Goal: Task Accomplishment & Management: Manage account settings

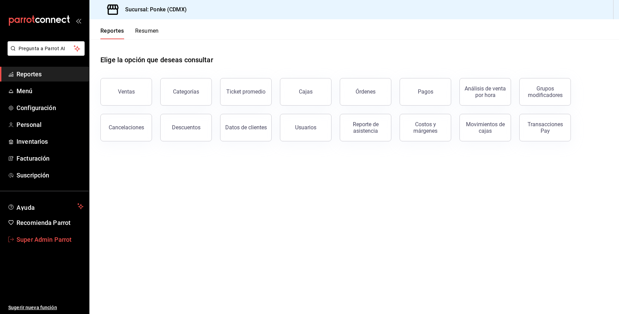
click at [53, 237] on span "Super Admin Parrot" at bounding box center [50, 239] width 67 height 9
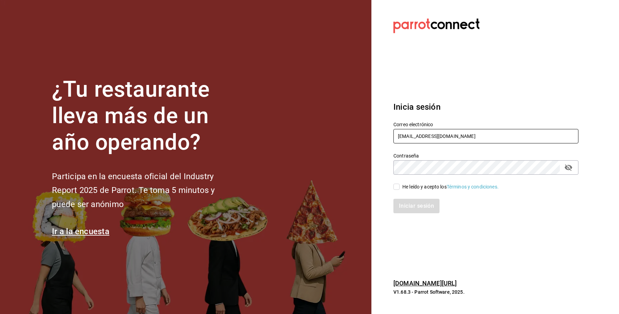
drag, startPoint x: 475, startPoint y: 141, endPoint x: 501, endPoint y: 73, distance: 73.3
click at [311, 141] on div "¿Tu restaurante lleva más de un año operando? Participa en la encuesta oficial …" at bounding box center [309, 157] width 619 height 314
paste input "mochomostorreon@costeno"
type input "mochomostorreon@costeno.com"
click at [362, 167] on div "¿Tu restaurante lleva más de un año operando? Participa en la encuesta oficial …" at bounding box center [309, 157] width 619 height 314
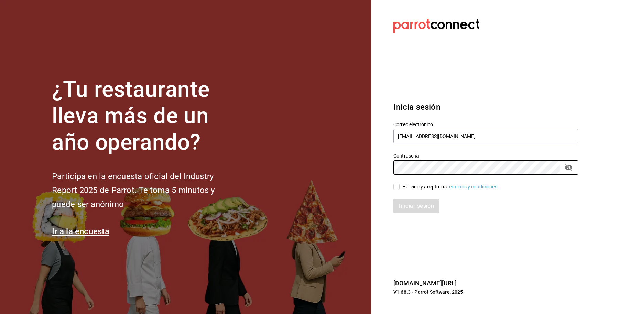
click at [425, 191] on div "Iniciar sesión" at bounding box center [481, 202] width 193 height 23
click at [420, 185] on div "He leído y acepto los Términos y condiciones." at bounding box center [451, 186] width 96 height 7
click at [400, 185] on input "He leído y acepto los Términos y condiciones." at bounding box center [397, 187] width 6 height 6
checkbox input "true"
click at [414, 209] on button "Iniciar sesión" at bounding box center [417, 206] width 47 height 14
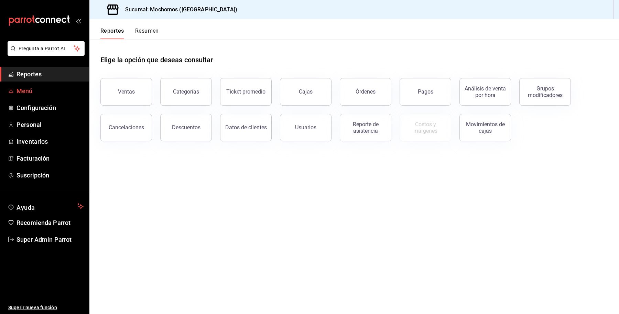
click at [58, 88] on span "Menú" at bounding box center [50, 90] width 67 height 9
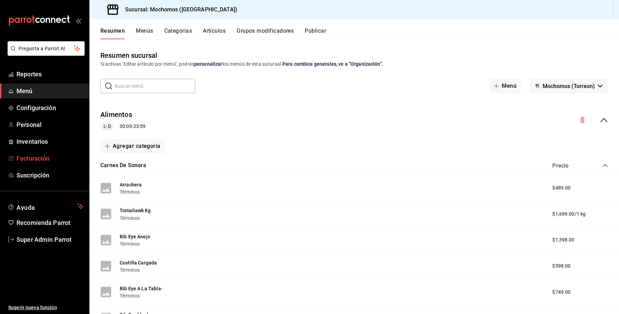
click at [22, 159] on span "Facturación" at bounding box center [50, 158] width 67 height 9
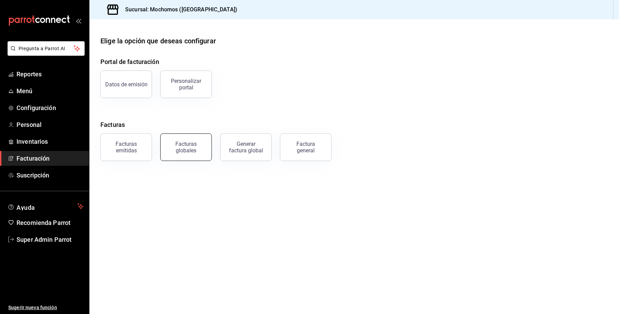
click at [174, 150] on div "Facturas globales" at bounding box center [186, 147] width 43 height 13
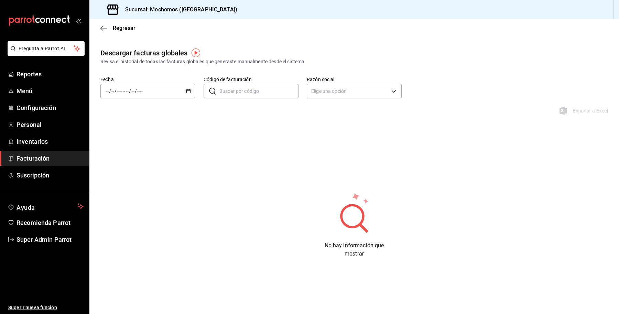
click at [157, 97] on div "/ / - / /" at bounding box center [147, 91] width 95 height 14
click at [128, 172] on span "Año actual" at bounding box center [132, 173] width 53 height 7
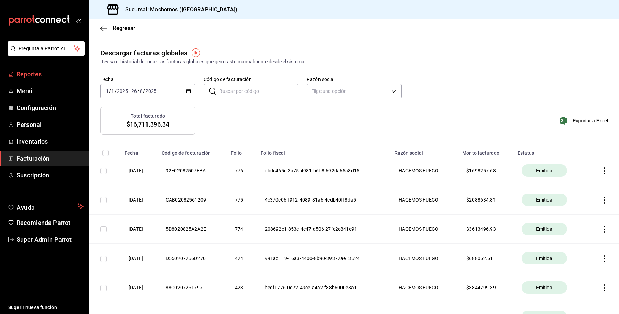
click at [36, 79] on link "Reportes" at bounding box center [44, 74] width 89 height 15
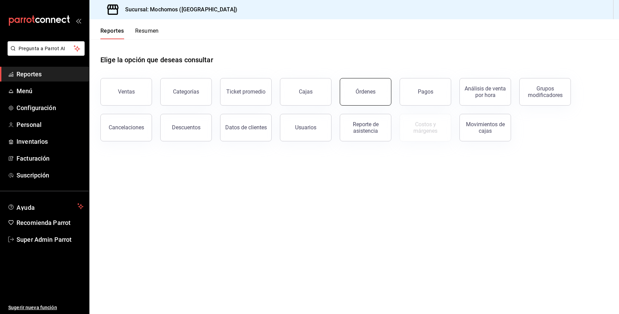
click at [380, 93] on button "Órdenes" at bounding box center [366, 92] width 52 height 28
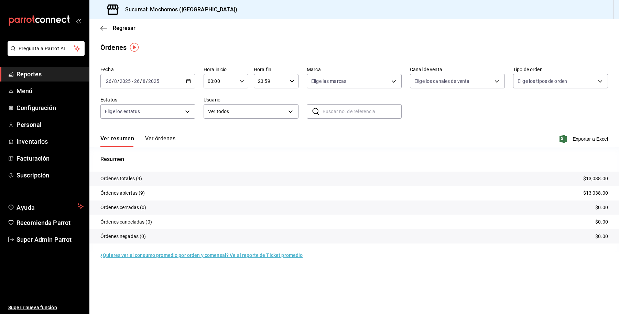
click at [156, 79] on input "2025" at bounding box center [154, 81] width 12 height 6
click at [132, 178] on span "Rango de fechas" at bounding box center [132, 179] width 53 height 7
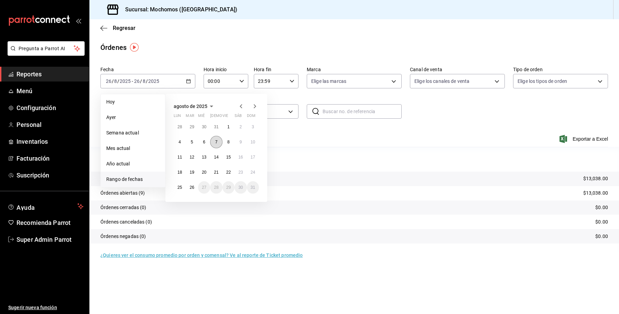
click at [215, 142] on abbr "7" at bounding box center [216, 142] width 2 height 5
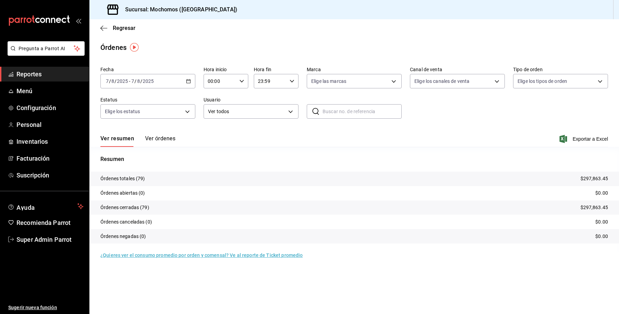
click at [163, 140] on button "Ver órdenes" at bounding box center [160, 141] width 30 height 12
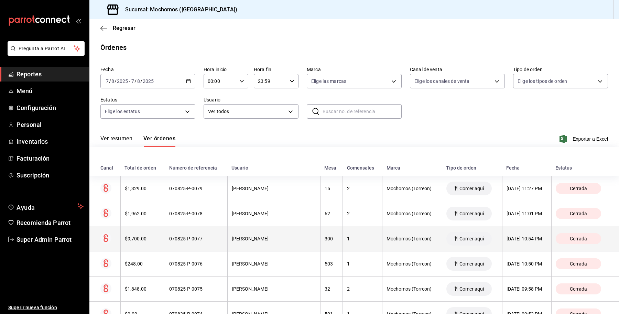
scroll to position [526, 0]
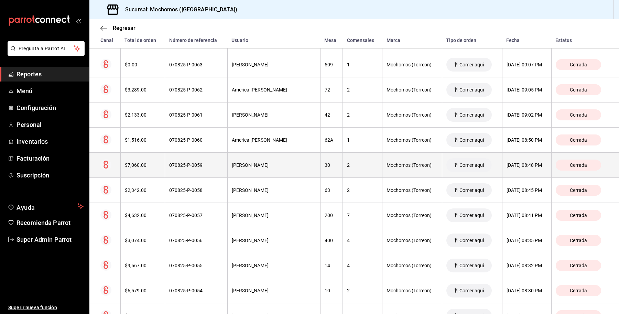
click at [180, 168] on div "070825-P-0059" at bounding box center [196, 165] width 54 height 6
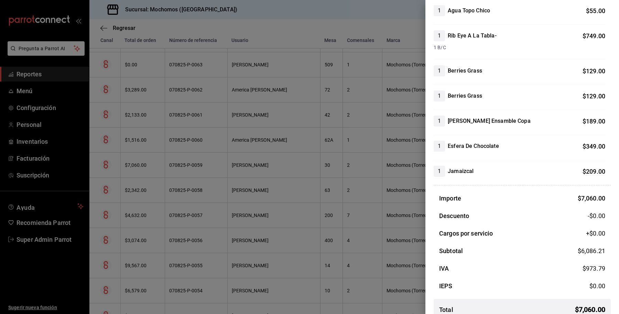
scroll to position [470, 0]
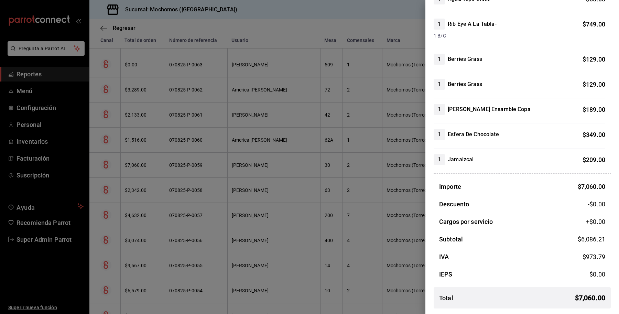
click at [59, 185] on div at bounding box center [309, 157] width 619 height 314
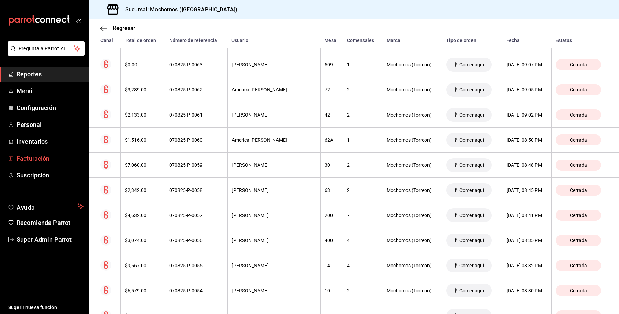
click at [43, 152] on link "Facturación" at bounding box center [44, 158] width 89 height 15
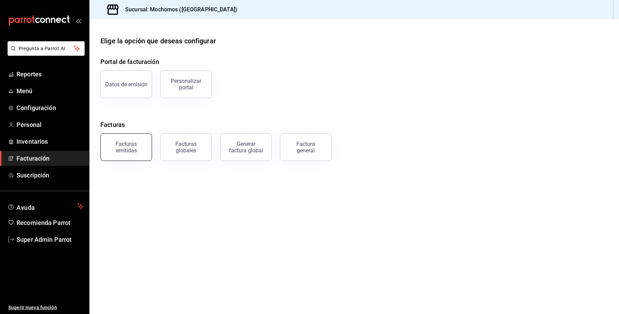
click at [133, 144] on div "Facturas emitidas" at bounding box center [126, 147] width 43 height 13
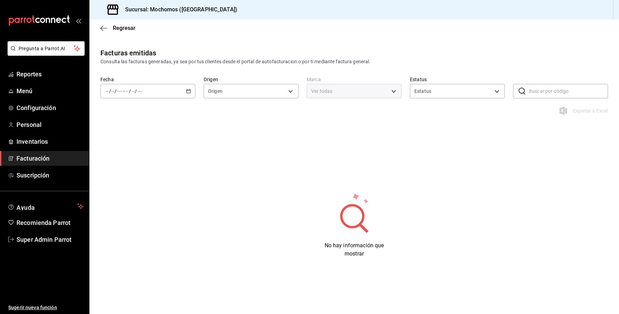
type input "ORDER_INVOICE,GENERAL_INVOICE"
type input "ACTIVE,PENDING_CANCELLATION,CANCELLED,PRE_CANCELLED"
type input "c8544d00-0077-49dd-9e07-f6fffff65e49"
click at [157, 89] on div "/ / - / /" at bounding box center [147, 91] width 95 height 14
click at [139, 159] on span "Mes actual" at bounding box center [132, 158] width 53 height 7
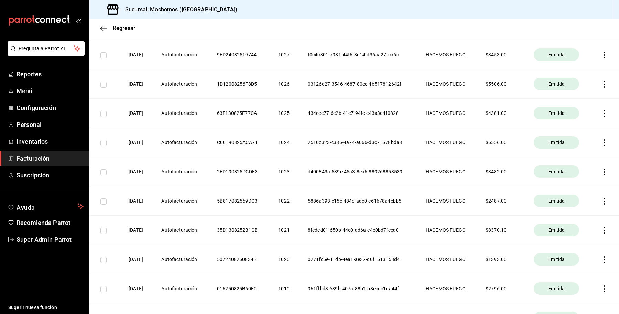
scroll to position [6074, 0]
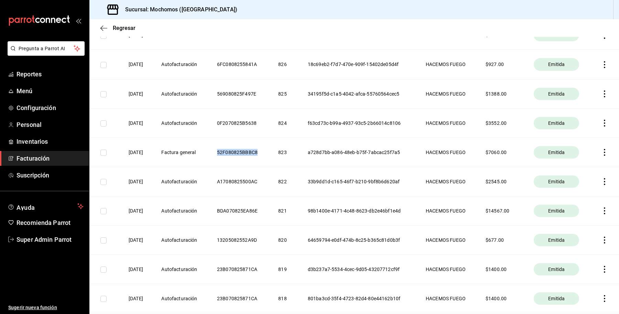
drag, startPoint x: 269, startPoint y: 169, endPoint x: 217, endPoint y: 173, distance: 52.8
click at [217, 167] on tr "07/08/2025 Factura general 52F080825BBBC8 823 a728d7bb-a086-48eb-b75f-7abcac25f…" at bounding box center [354, 152] width 530 height 29
click at [602, 156] on icon "button" at bounding box center [605, 152] width 7 height 7
click at [584, 151] on div "Descargar PDF" at bounding box center [576, 150] width 33 height 6
click at [599, 162] on th at bounding box center [606, 152] width 28 height 29
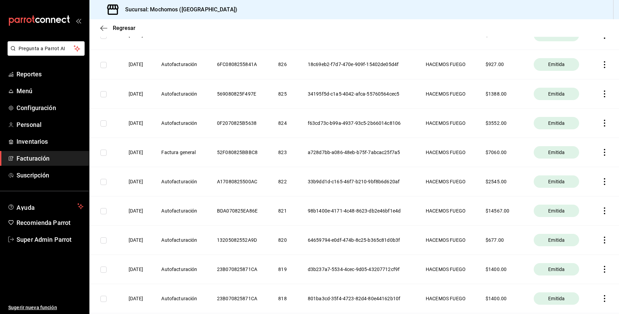
click at [604, 156] on icon "button" at bounding box center [604, 152] width 1 height 7
click at [476, 176] on div at bounding box center [309, 157] width 619 height 314
click at [602, 156] on icon "button" at bounding box center [605, 152] width 7 height 7
click at [599, 164] on li "Descargar XML" at bounding box center [571, 168] width 61 height 18
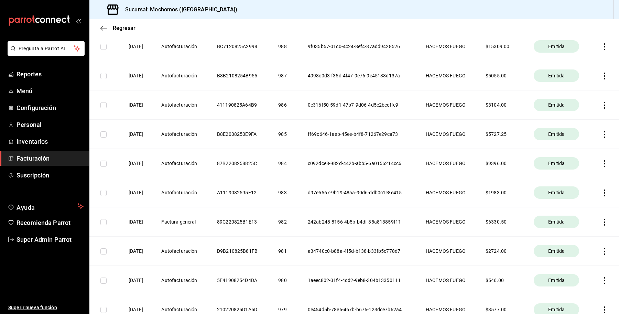
scroll to position [0, 0]
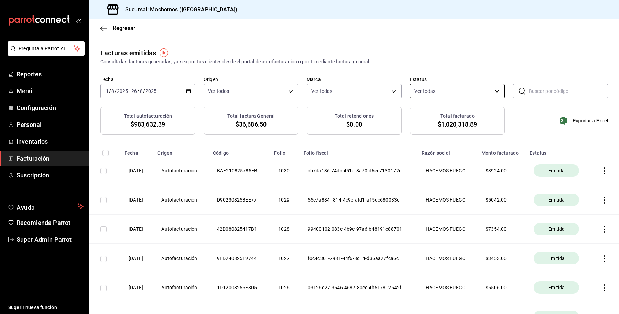
click at [451, 95] on body "Pregunta a Parrot AI Reportes Menú Configuración Personal Inventarios Facturaci…" at bounding box center [309, 157] width 619 height 314
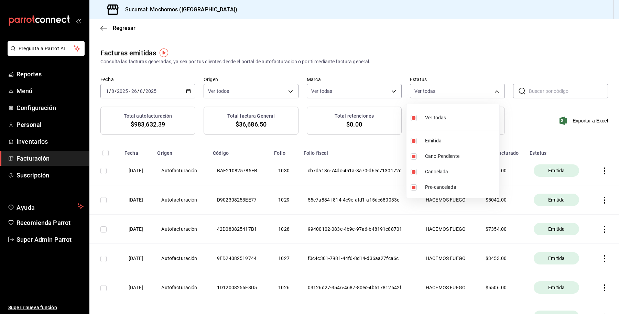
click at [344, 94] on div at bounding box center [309, 157] width 619 height 314
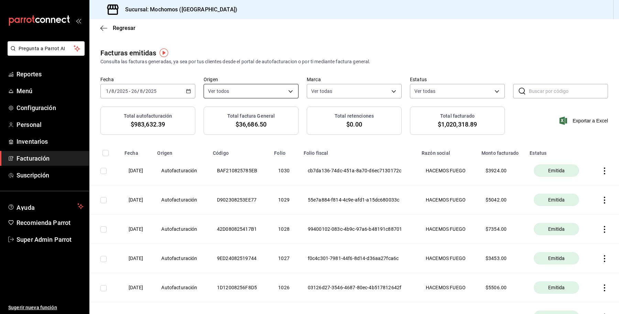
click at [253, 90] on body "Pregunta a Parrot AI Reportes Menú Configuración Personal Inventarios Facturaci…" at bounding box center [309, 157] width 619 height 314
click at [220, 116] on div "Ver todos" at bounding box center [224, 117] width 35 height 15
click at [208, 118] on ul "Ver todos Autofacturación Factura general" at bounding box center [249, 135] width 93 height 63
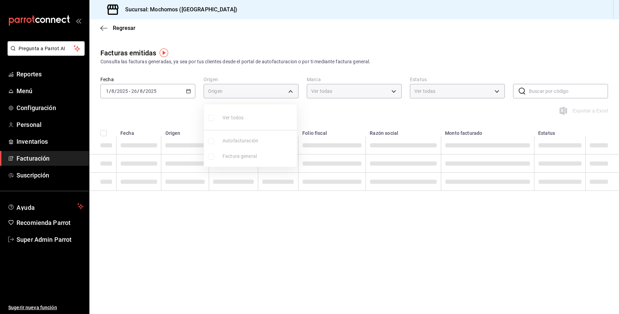
checkbox input "false"
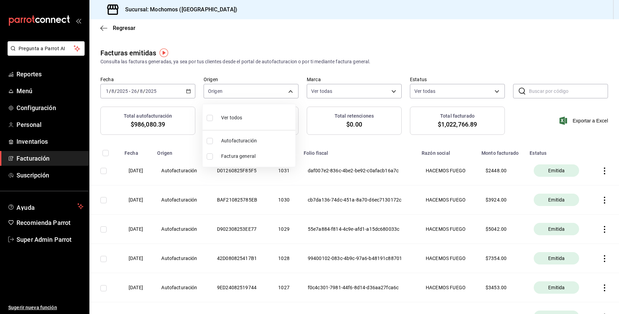
click at [212, 152] on li "Factura general" at bounding box center [249, 156] width 93 height 15
type input "GENERAL_INVOICE"
checkbox input "true"
click at [365, 140] on div at bounding box center [309, 157] width 619 height 314
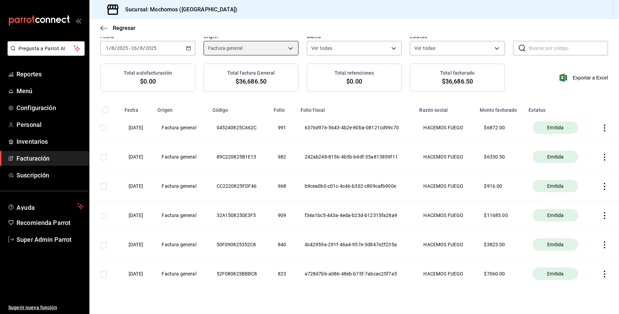
scroll to position [56, 0]
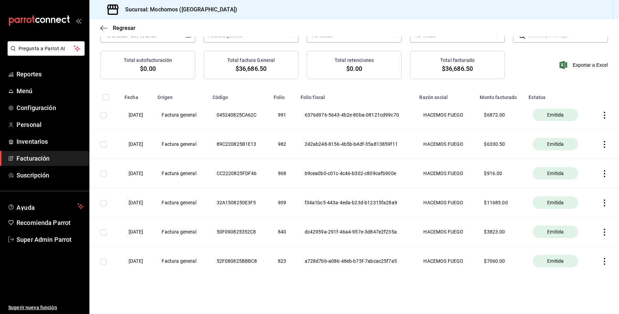
click at [300, 280] on div "Facturas emitidas Consulta las facturas generadas, ya sea por tus clientes desd…" at bounding box center [354, 147] width 530 height 311
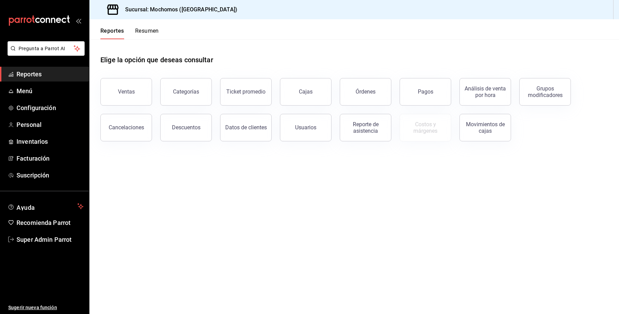
click at [429, 95] on button "Pagos" at bounding box center [426, 92] width 52 height 28
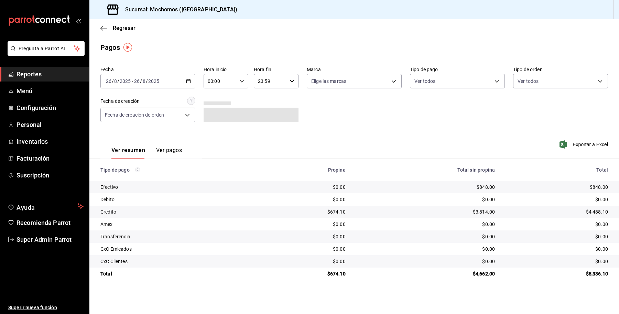
click at [154, 83] on input "2025" at bounding box center [154, 81] width 12 height 6
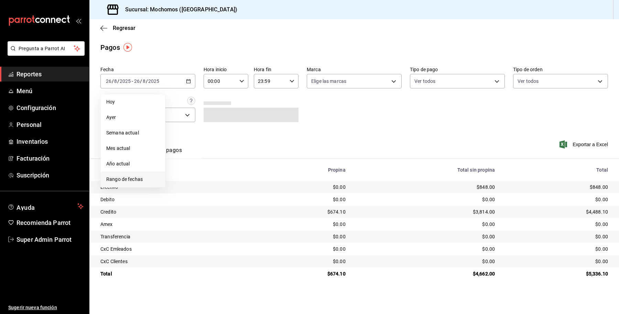
click at [136, 176] on span "Rango de fechas" at bounding box center [132, 179] width 53 height 7
click at [214, 145] on button "7" at bounding box center [216, 142] width 12 height 12
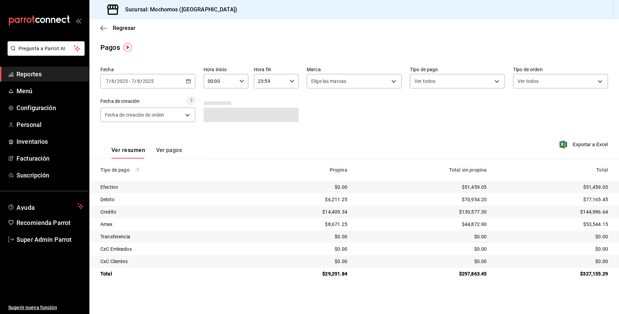
click at [168, 152] on button "Ver pagos" at bounding box center [169, 153] width 26 height 12
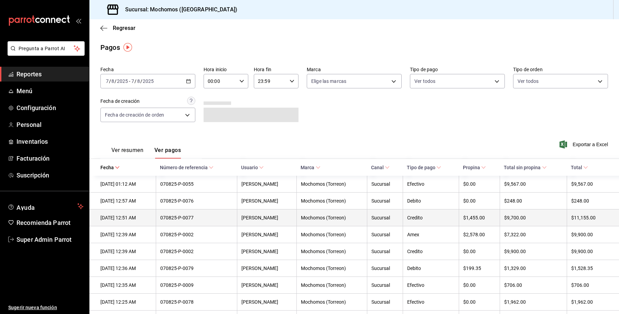
scroll to position [222, 0]
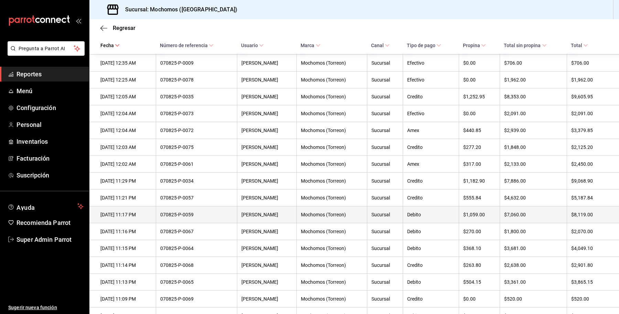
click at [408, 223] on th "Debito" at bounding box center [431, 214] width 56 height 17
click at [428, 217] on div "Debito" at bounding box center [430, 215] width 47 height 6
click at [567, 223] on th "$8,119.00" at bounding box center [593, 214] width 52 height 17
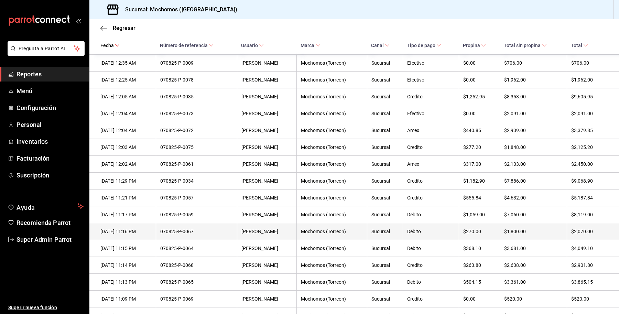
click at [525, 233] on th "$1,800.00" at bounding box center [533, 231] width 67 height 17
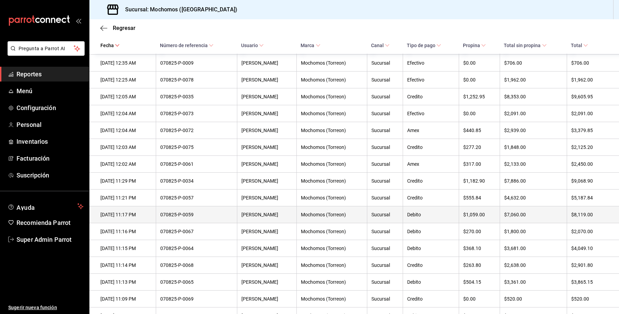
click at [524, 217] on div "$7,060.00" at bounding box center [533, 215] width 58 height 6
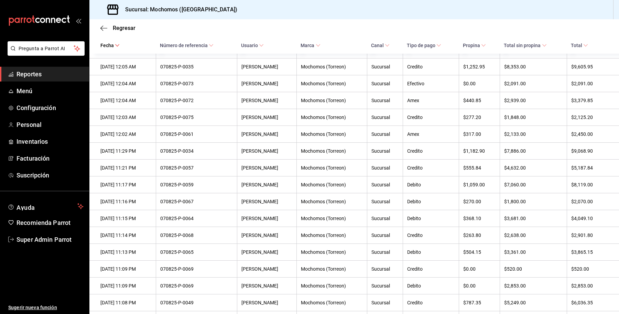
scroll to position [301, 0]
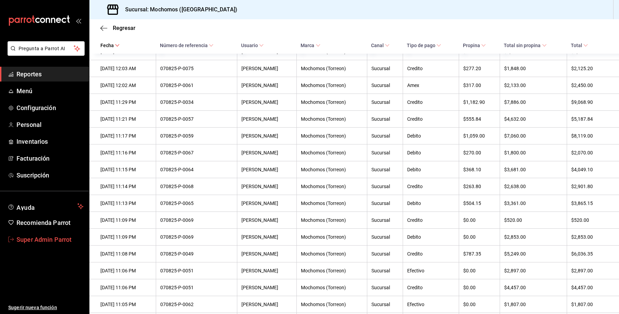
click at [34, 246] on link "Super Admin Parrot" at bounding box center [44, 239] width 89 height 15
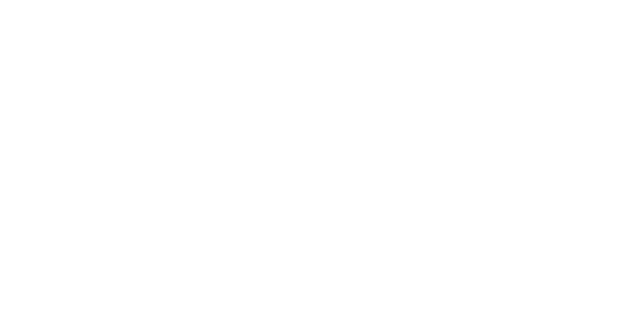
click at [41, 0] on html at bounding box center [309, 0] width 619 height 0
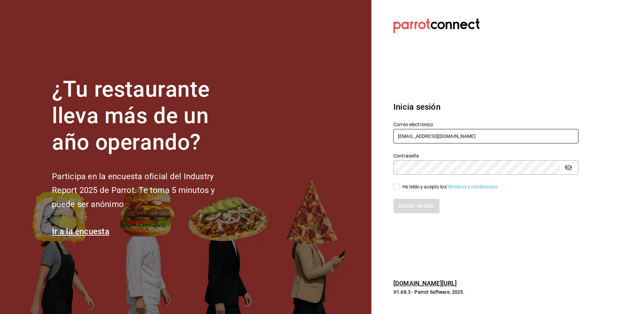
drag, startPoint x: 479, startPoint y: 134, endPoint x: 385, endPoint y: 130, distance: 93.3
click at [385, 130] on div "Correo electrónico mochomostorreon@costeno.com" at bounding box center [481, 128] width 193 height 31
paste input "corniche@merida"
type input "[EMAIL_ADDRESS][DOMAIN_NAME]"
click at [412, 184] on div "He leído y acepto los Términos y condiciones." at bounding box center [451, 186] width 96 height 7
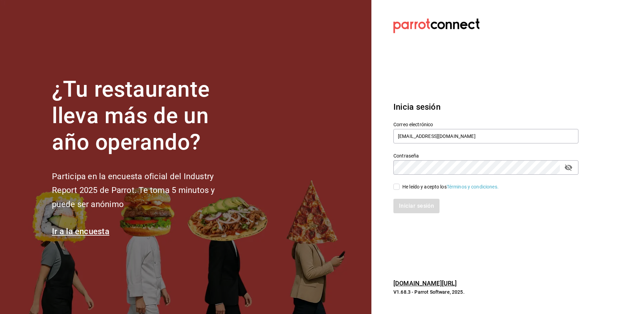
click at [400, 184] on input "He leído y acepto los Términos y condiciones." at bounding box center [397, 187] width 6 height 6
checkbox input "true"
click at [408, 210] on button "Iniciar sesión" at bounding box center [417, 206] width 47 height 14
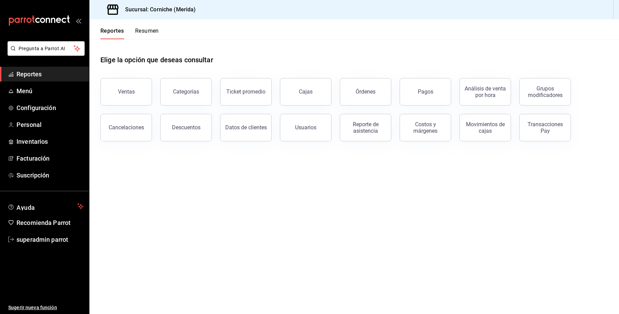
click at [134, 91] on button "Ventas" at bounding box center [126, 92] width 52 height 28
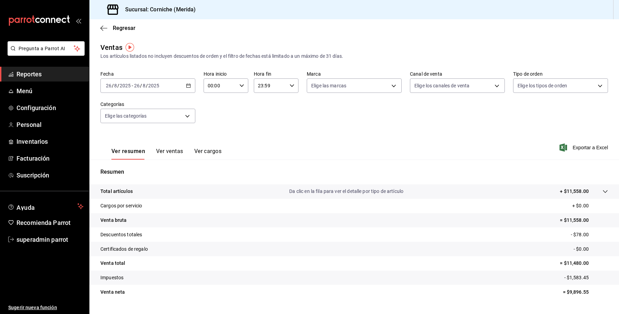
click at [157, 83] on input "2025" at bounding box center [154, 86] width 12 height 6
click at [121, 30] on span "Regresar" at bounding box center [124, 28] width 23 height 7
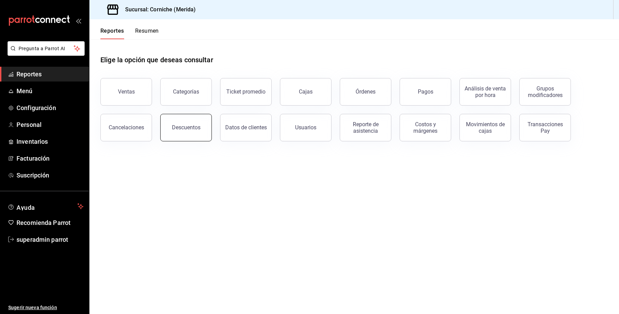
click at [176, 126] on div "Descuentos" at bounding box center [186, 127] width 29 height 7
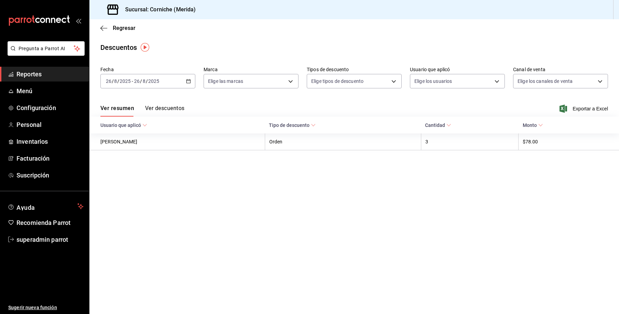
click at [150, 81] on input "2025" at bounding box center [154, 81] width 12 height 6
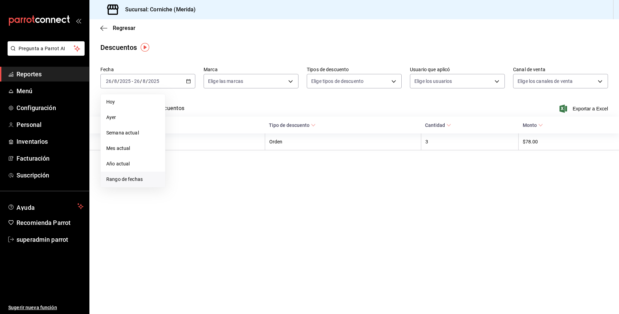
click at [133, 181] on span "Rango de fechas" at bounding box center [132, 179] width 53 height 7
click at [232, 154] on button "15" at bounding box center [229, 157] width 12 height 12
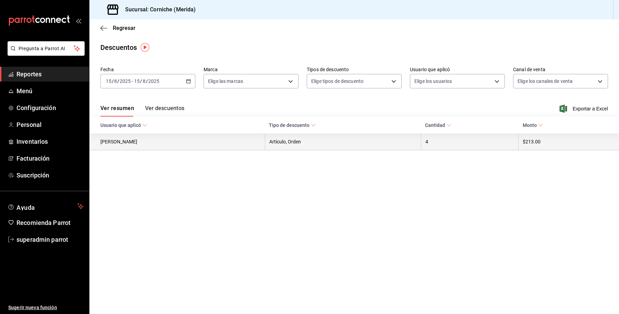
click at [150, 142] on th "[PERSON_NAME]" at bounding box center [176, 142] width 175 height 17
click at [331, 140] on th "Artículo, Orden" at bounding box center [343, 142] width 156 height 17
click at [531, 145] on th "$213.00" at bounding box center [569, 142] width 100 height 17
drag, startPoint x: 531, startPoint y: 145, endPoint x: 516, endPoint y: 150, distance: 15.2
click at [529, 145] on th "$213.00" at bounding box center [569, 142] width 100 height 17
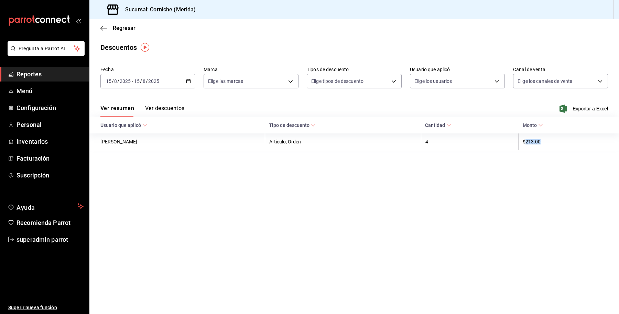
click at [162, 107] on button "Ver descuentos" at bounding box center [164, 111] width 39 height 12
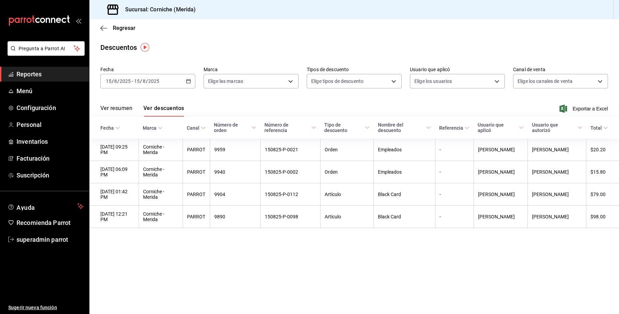
click at [114, 31] on div "Regresar" at bounding box center [354, 28] width 530 height 18
click at [118, 26] on span "Regresar" at bounding box center [124, 28] width 23 height 7
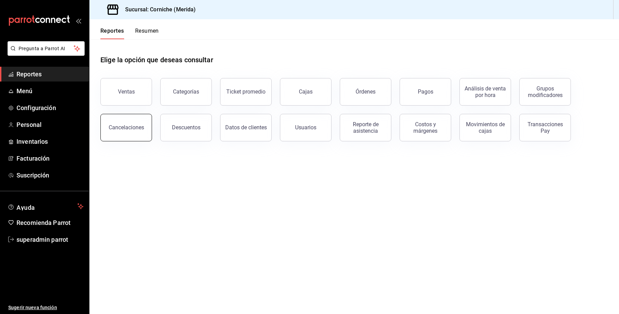
click at [139, 121] on button "Cancelaciones" at bounding box center [126, 128] width 52 height 28
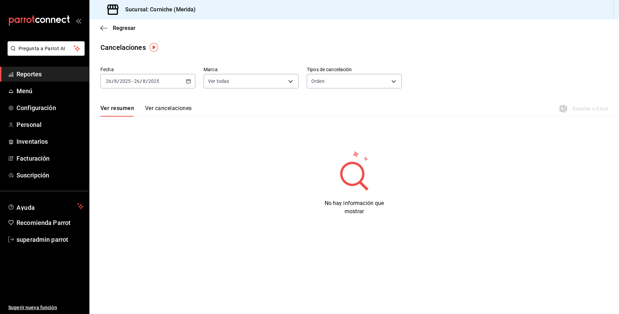
click at [150, 80] on input "2025" at bounding box center [154, 81] width 12 height 6
click at [140, 178] on span "Rango de fechas" at bounding box center [132, 179] width 53 height 7
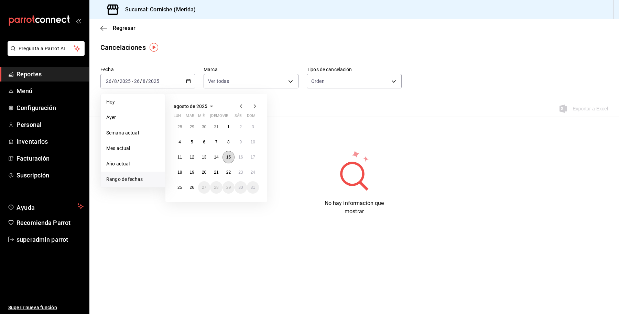
click at [230, 158] on abbr "15" at bounding box center [228, 157] width 4 height 5
click at [229, 158] on abbr "15" at bounding box center [228, 157] width 4 height 5
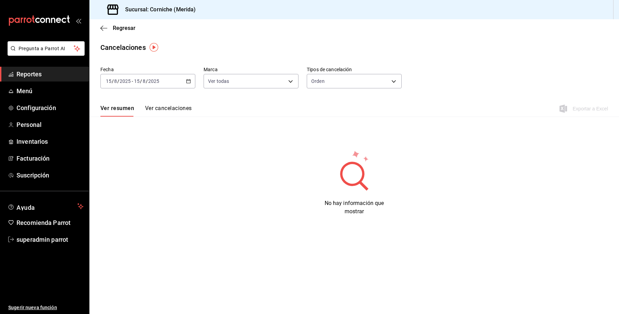
click at [160, 110] on button "Ver cancelaciones" at bounding box center [168, 111] width 47 height 12
click at [545, 185] on div "No hay información que mostrar" at bounding box center [355, 183] width 442 height 66
click at [41, 87] on span "Menú" at bounding box center [50, 90] width 67 height 9
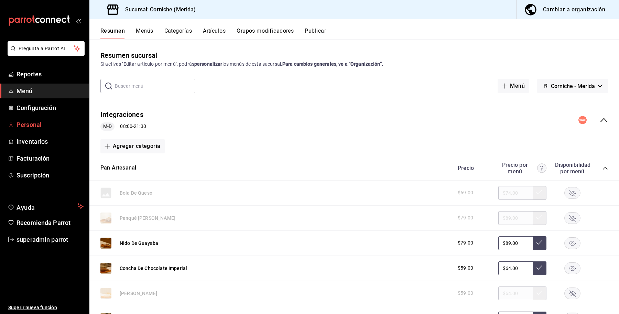
click at [31, 123] on span "Personal" at bounding box center [50, 124] width 67 height 9
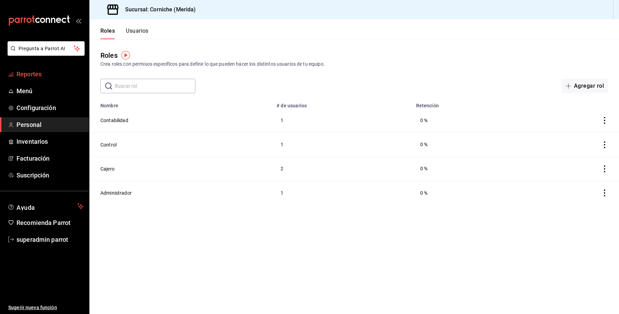
click at [30, 74] on span "Reportes" at bounding box center [50, 74] width 67 height 9
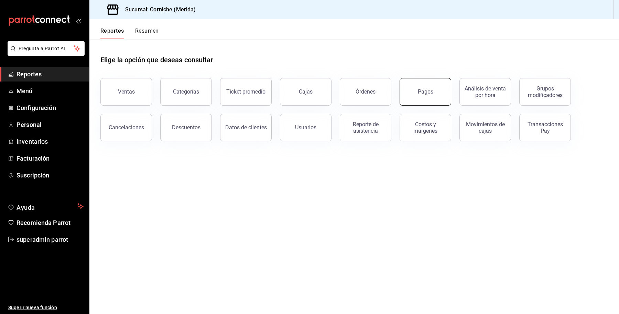
click at [422, 90] on div "Pagos" at bounding box center [425, 91] width 15 height 7
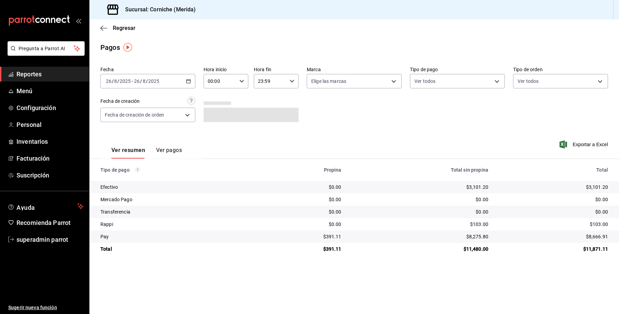
click at [155, 85] on div "2025-08-26 26 / 8 / 2025 - 2025-08-26 26 / 8 / 2025" at bounding box center [147, 81] width 95 height 14
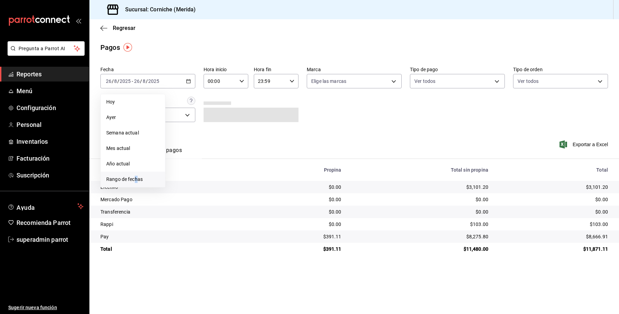
click at [135, 183] on li "Rango de fechas" at bounding box center [133, 179] width 64 height 15
click at [228, 159] on button "15" at bounding box center [229, 157] width 12 height 12
click at [227, 159] on button "15" at bounding box center [229, 157] width 12 height 12
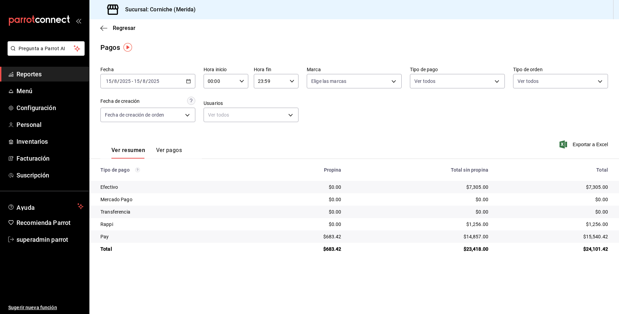
click at [169, 152] on button "Ver pagos" at bounding box center [169, 153] width 26 height 12
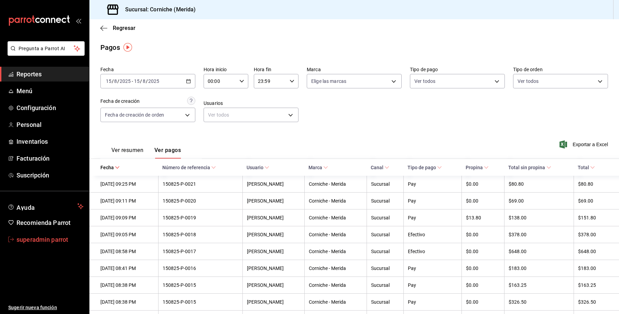
click at [40, 238] on span "superadmin parrot" at bounding box center [50, 239] width 67 height 9
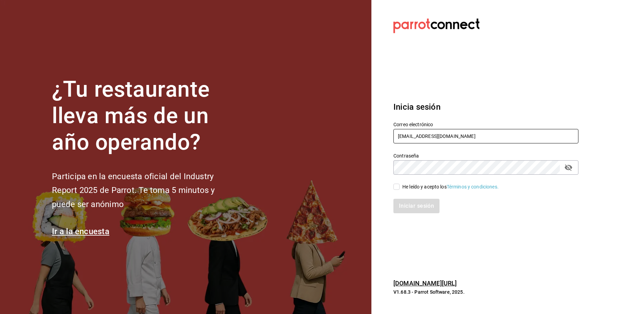
drag, startPoint x: 456, startPoint y: 135, endPoint x: 341, endPoint y: 133, distance: 115.6
click at [341, 133] on div "¿Tu restaurante lleva más de un año operando? Participa en la encuesta oficial …" at bounding box center [309, 157] width 619 height 314
paste input "reydereyes@apodac"
type input "reydereyes@apodaca.com"
click at [415, 185] on div "He leído y acepto los Términos y condiciones." at bounding box center [451, 186] width 96 height 7
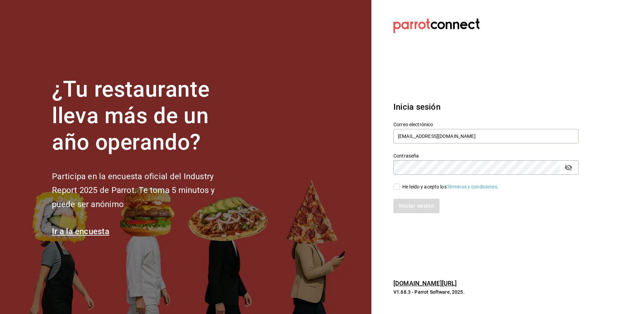
click at [414, 187] on div "He leído y acepto los Términos y condiciones." at bounding box center [451, 186] width 96 height 7
click at [400, 187] on input "He leído y acepto los Términos y condiciones." at bounding box center [397, 187] width 6 height 6
checkbox input "true"
click at [417, 212] on button "Iniciar sesión" at bounding box center [417, 206] width 47 height 14
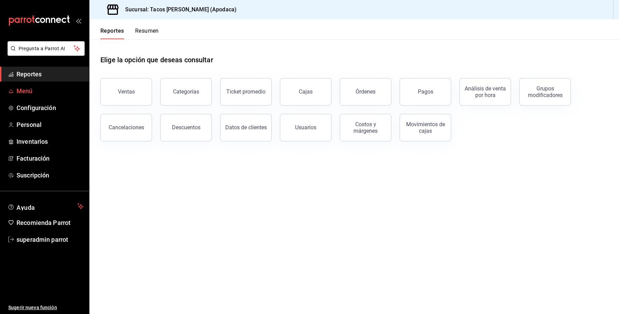
click at [36, 95] on span "Menú" at bounding box center [50, 90] width 67 height 9
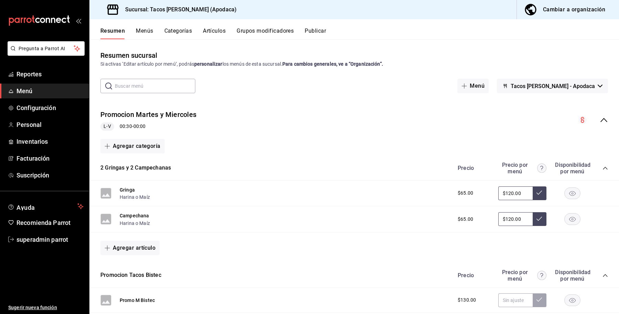
click at [600, 120] on icon "collapse-menu-row" at bounding box center [604, 120] width 8 height 8
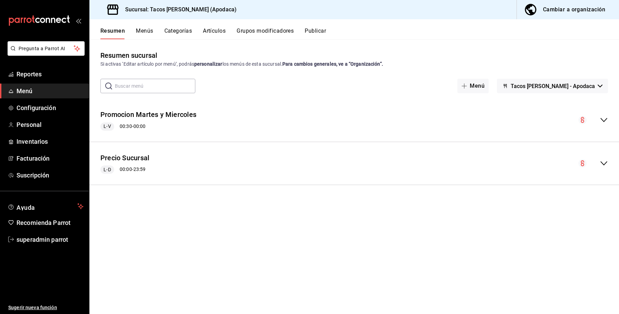
click at [606, 115] on div "Promocion [DATE] y [DATE] L-V 00:30 - 00:00" at bounding box center [354, 120] width 530 height 32
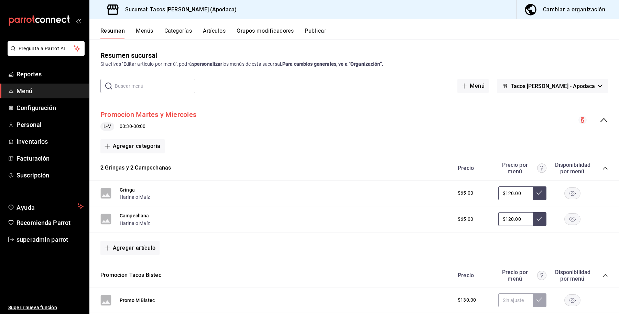
click at [189, 115] on button "Promocion Martes y Miercoles" at bounding box center [148, 115] width 96 height 10
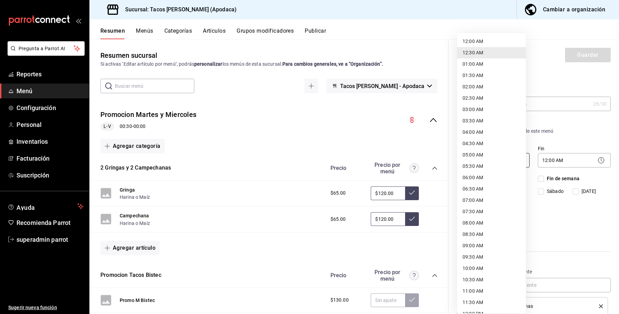
click at [500, 157] on body "Pregunta a Parrot AI Reportes Menú Configuración Personal Inventarios Facturaci…" at bounding box center [309, 157] width 619 height 314
click at [363, 25] on div at bounding box center [309, 157] width 619 height 314
click at [481, 161] on body "Pregunta a Parrot AI Reportes Menú Configuración Personal Inventarios Facturaci…" at bounding box center [309, 157] width 619 height 314
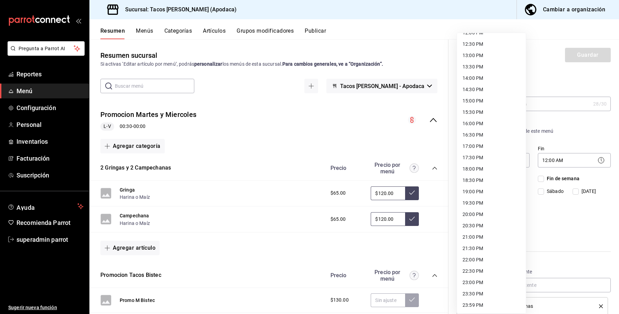
click at [483, 304] on li "23:59 PM" at bounding box center [491, 305] width 69 height 11
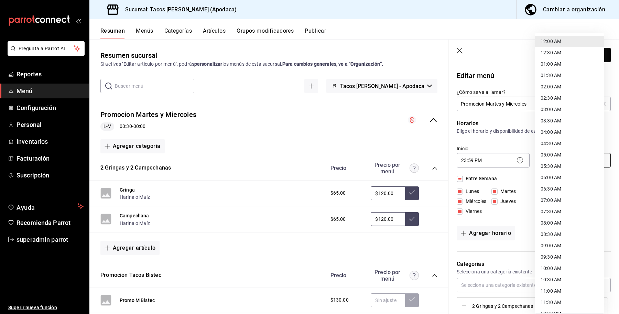
click at [561, 156] on body "Pregunta a Parrot AI Reportes Menú Configuración Personal Inventarios Facturaci…" at bounding box center [309, 157] width 619 height 314
click at [492, 158] on div at bounding box center [309, 157] width 619 height 314
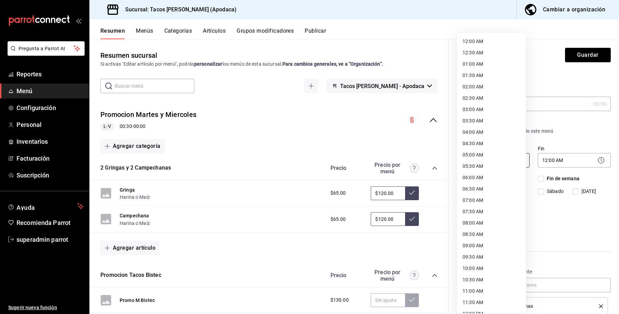
click at [500, 163] on body "Pregunta a Parrot AI Reportes Menú Configuración Personal Inventarios Facturaci…" at bounding box center [309, 157] width 619 height 314
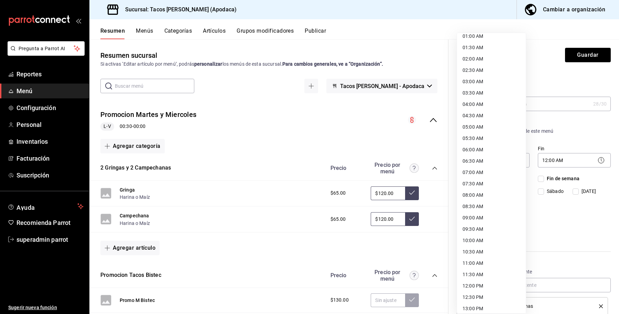
scroll to position [0, 0]
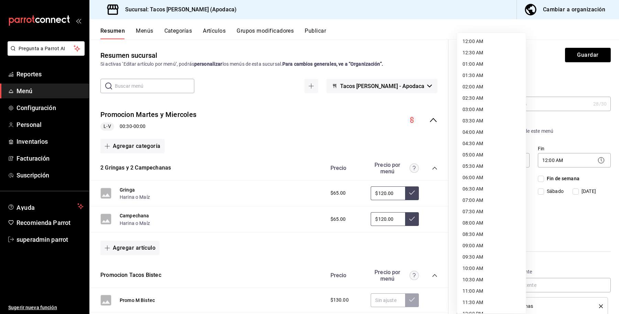
click at [486, 43] on li "12:00 AM" at bounding box center [491, 41] width 69 height 11
type input "00:00"
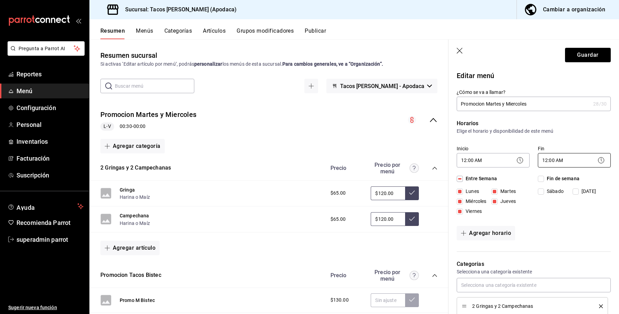
click at [561, 153] on body "Pregunta a Parrot AI Reportes Menú Configuración Personal Inventarios Facturaci…" at bounding box center [309, 157] width 619 height 314
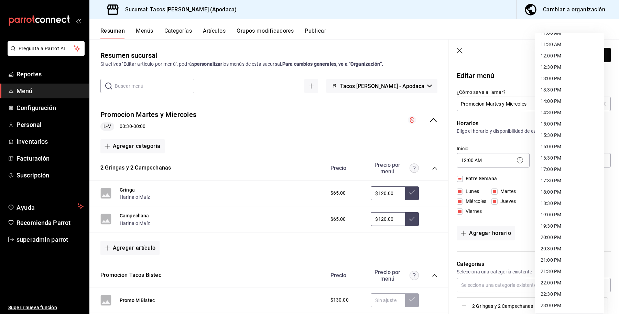
scroll to position [281, 0]
click at [558, 304] on li "23:59 PM" at bounding box center [569, 305] width 69 height 11
type input "23:59"
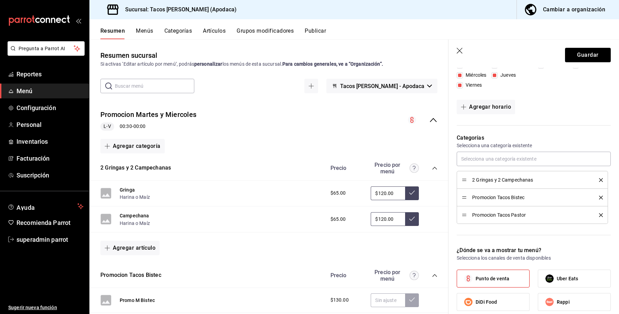
scroll to position [0, 0]
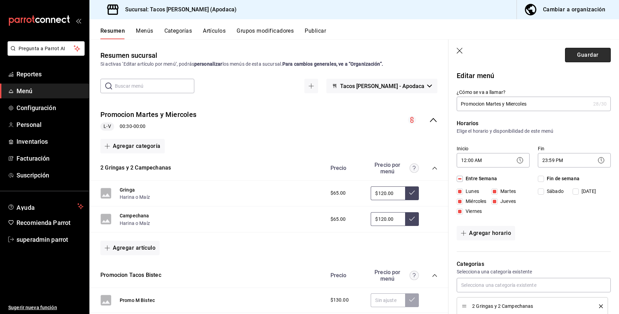
click at [573, 56] on button "Guardar" at bounding box center [588, 55] width 46 height 14
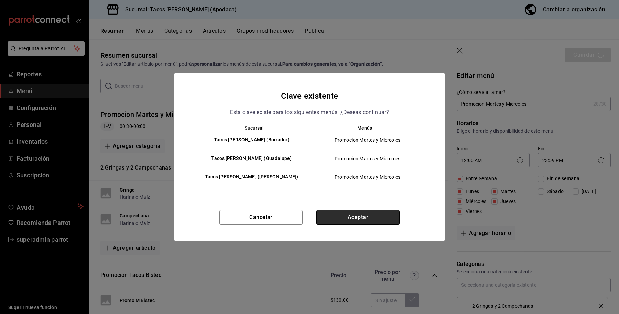
click at [377, 213] on button "Aceptar" at bounding box center [358, 217] width 83 height 14
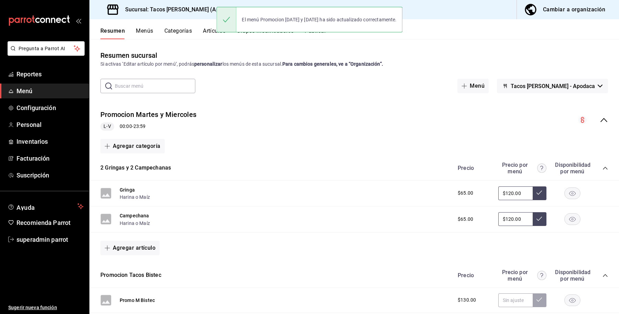
click at [602, 117] on icon "collapse-menu-row" at bounding box center [604, 120] width 8 height 8
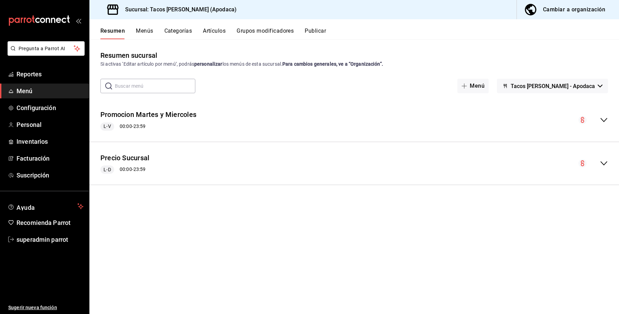
click at [198, 127] on div "Promocion [DATE] y [DATE] L-V 00:00 - 23:59" at bounding box center [354, 120] width 530 height 32
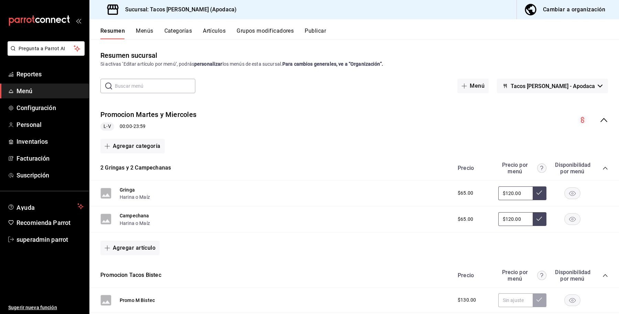
click at [603, 170] on span "collapse-category-row" at bounding box center [606, 169] width 6 height 6
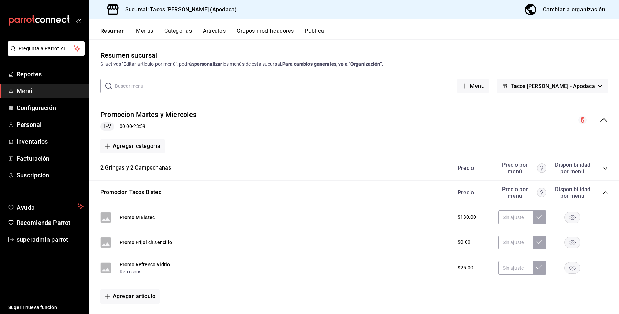
click at [603, 193] on icon "collapse-category-row" at bounding box center [606, 193] width 6 height 6
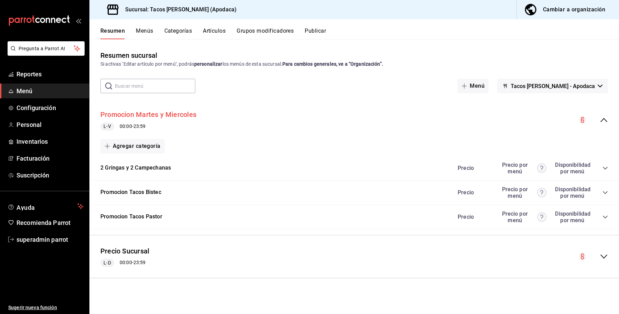
click at [162, 118] on button "Promocion Martes y Miercoles" at bounding box center [148, 115] width 96 height 10
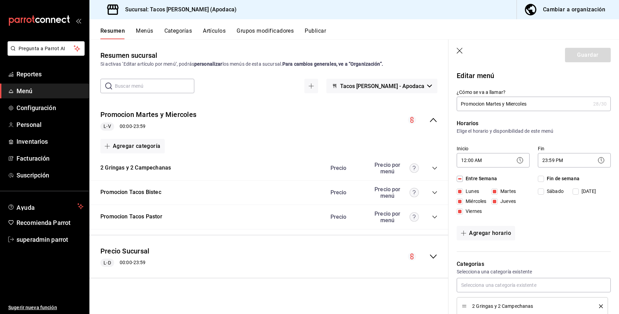
click at [463, 59] on header "Guardar" at bounding box center [534, 54] width 171 height 28
click at [460, 55] on header "Guardar" at bounding box center [534, 54] width 171 height 28
click at [461, 47] on header "Guardar" at bounding box center [534, 54] width 171 height 28
click at [461, 48] on icon "button" at bounding box center [460, 51] width 7 height 7
checkbox input "false"
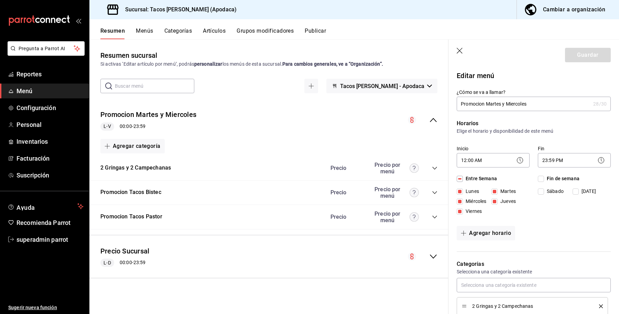
type input "1756243208693"
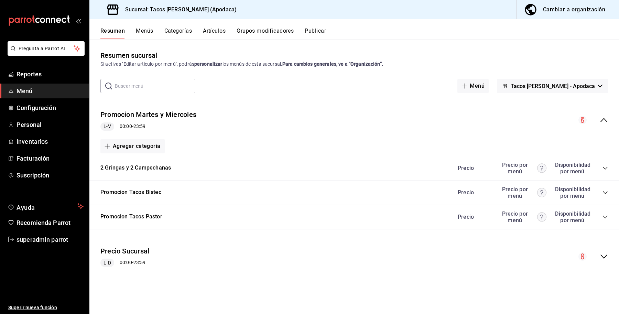
checkbox input "false"
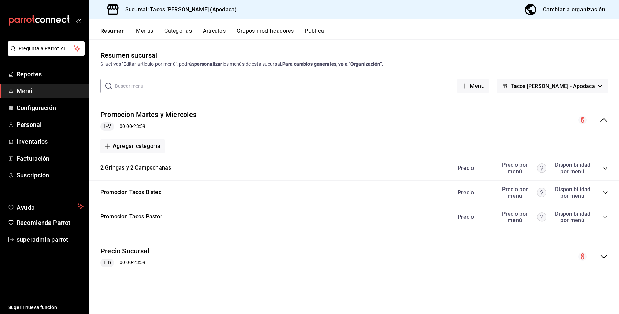
checkbox input "false"
click at [559, 14] on div "Cambiar a organización" at bounding box center [574, 10] width 62 height 10
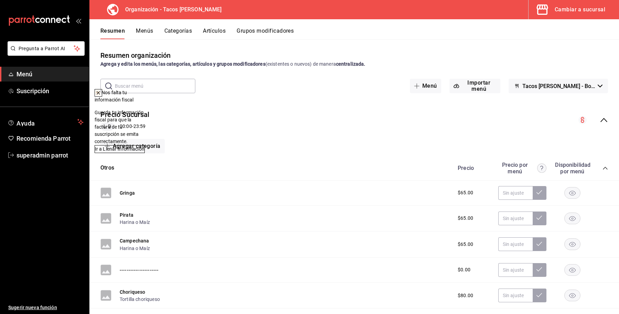
click at [600, 117] on icon "collapse-menu-row" at bounding box center [604, 120] width 8 height 8
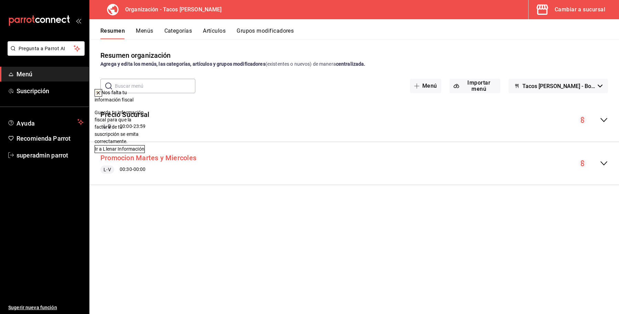
click at [161, 159] on button "Promocion Martes y Miercoles" at bounding box center [148, 158] width 96 height 10
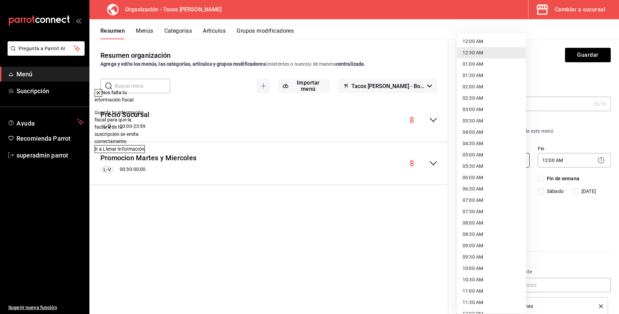
click at [486, 159] on body "Pregunta a Parrot AI Menú Suscripción Ayuda Recomienda Parrot superadmin parrot…" at bounding box center [309, 157] width 619 height 314
click at [561, 220] on div at bounding box center [309, 157] width 619 height 314
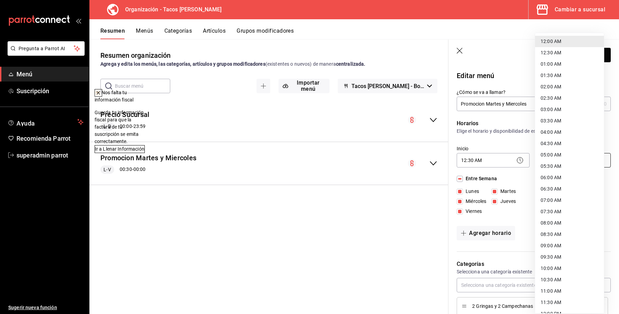
click at [556, 160] on body "Pregunta a Parrot AI Menú Suscripción Ayuda Recomienda Parrot superadmin parrot…" at bounding box center [309, 157] width 619 height 314
click at [515, 212] on div at bounding box center [309, 157] width 619 height 314
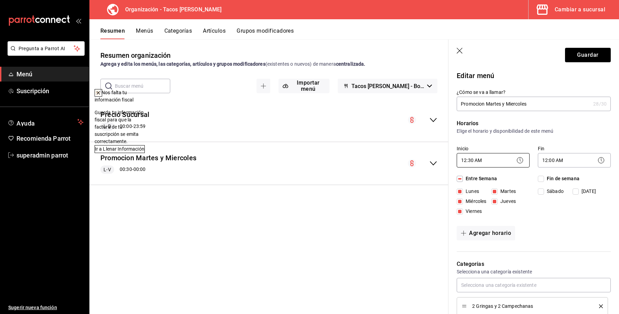
click at [494, 156] on body "Pregunta a Parrot AI Menú Suscripción Ayuda Recomienda Parrot superadmin parrot…" at bounding box center [309, 157] width 619 height 314
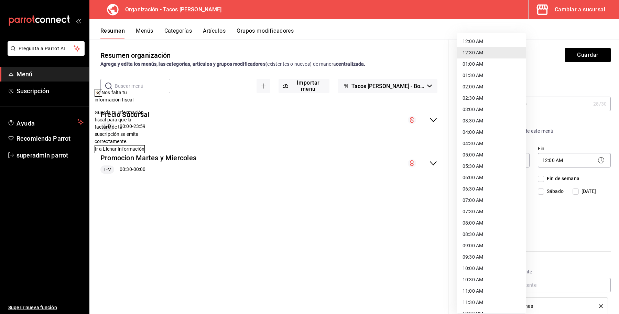
click at [556, 227] on div at bounding box center [309, 157] width 619 height 314
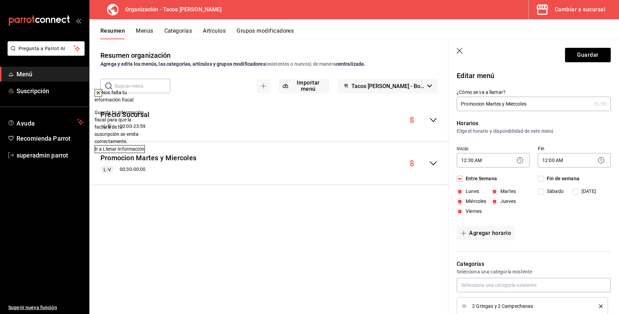
click at [459, 49] on icon "button" at bounding box center [460, 51] width 7 height 7
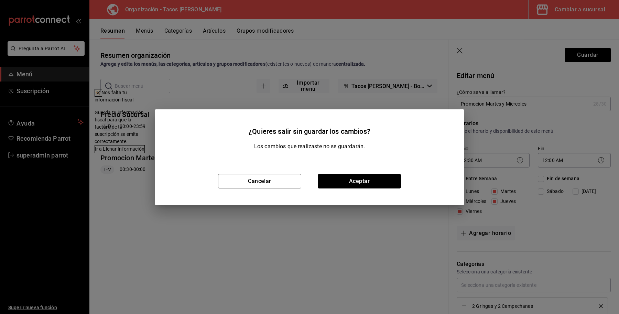
click at [362, 181] on button "Aceptar" at bounding box center [359, 181] width 83 height 14
checkbox input "false"
type input "1756243270495"
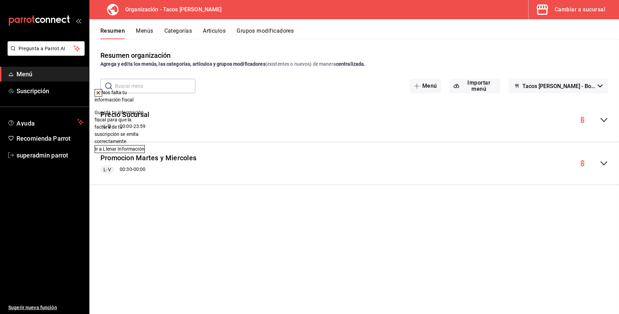
checkbox input "false"
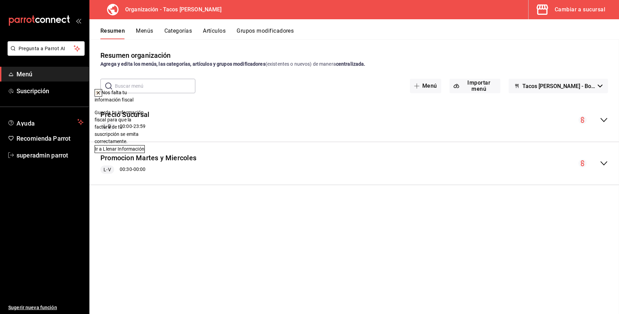
checkbox input "false"
click at [599, 6] on div "Cambiar a sucursal" at bounding box center [580, 10] width 51 height 10
